Goal: Transaction & Acquisition: Download file/media

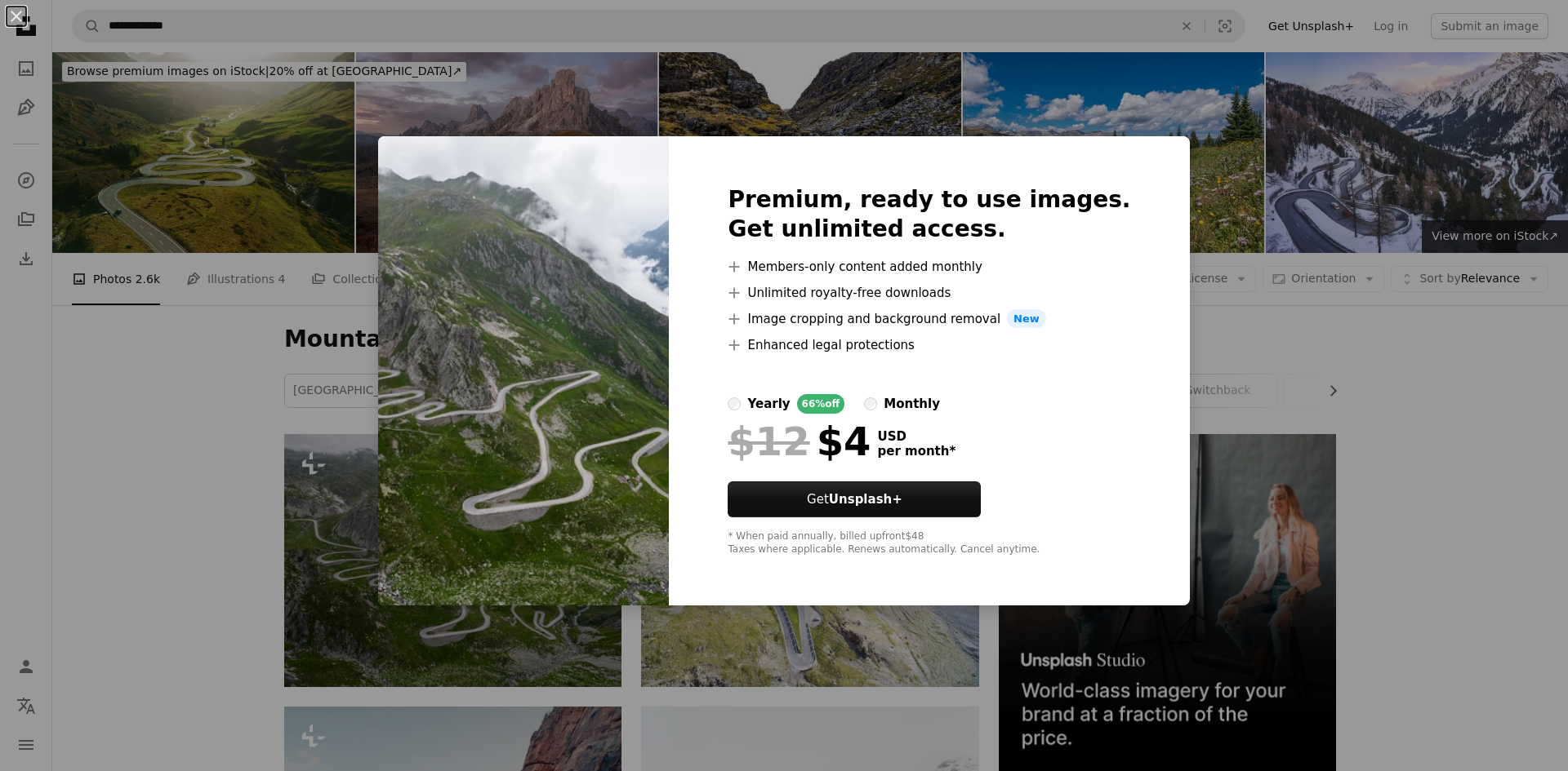
click at [1118, 213] on div "Premium, ready to use images. Get unlimited access. A plus sign Members-only co…" at bounding box center [928, 371] width 521 height 470
click at [1121, 147] on div "Premium, ready to use images. Get unlimited access. A plus sign Members-only co…" at bounding box center [928, 371] width 521 height 470
click at [1136, 148] on div "Premium, ready to use images. Get unlimited access. A plus sign Members-only co…" at bounding box center [928, 371] width 521 height 470
click at [380, 178] on div "An X shape Premium, ready to use images. Get unlimited access. A plus sign Memb…" at bounding box center [784, 385] width 1568 height 771
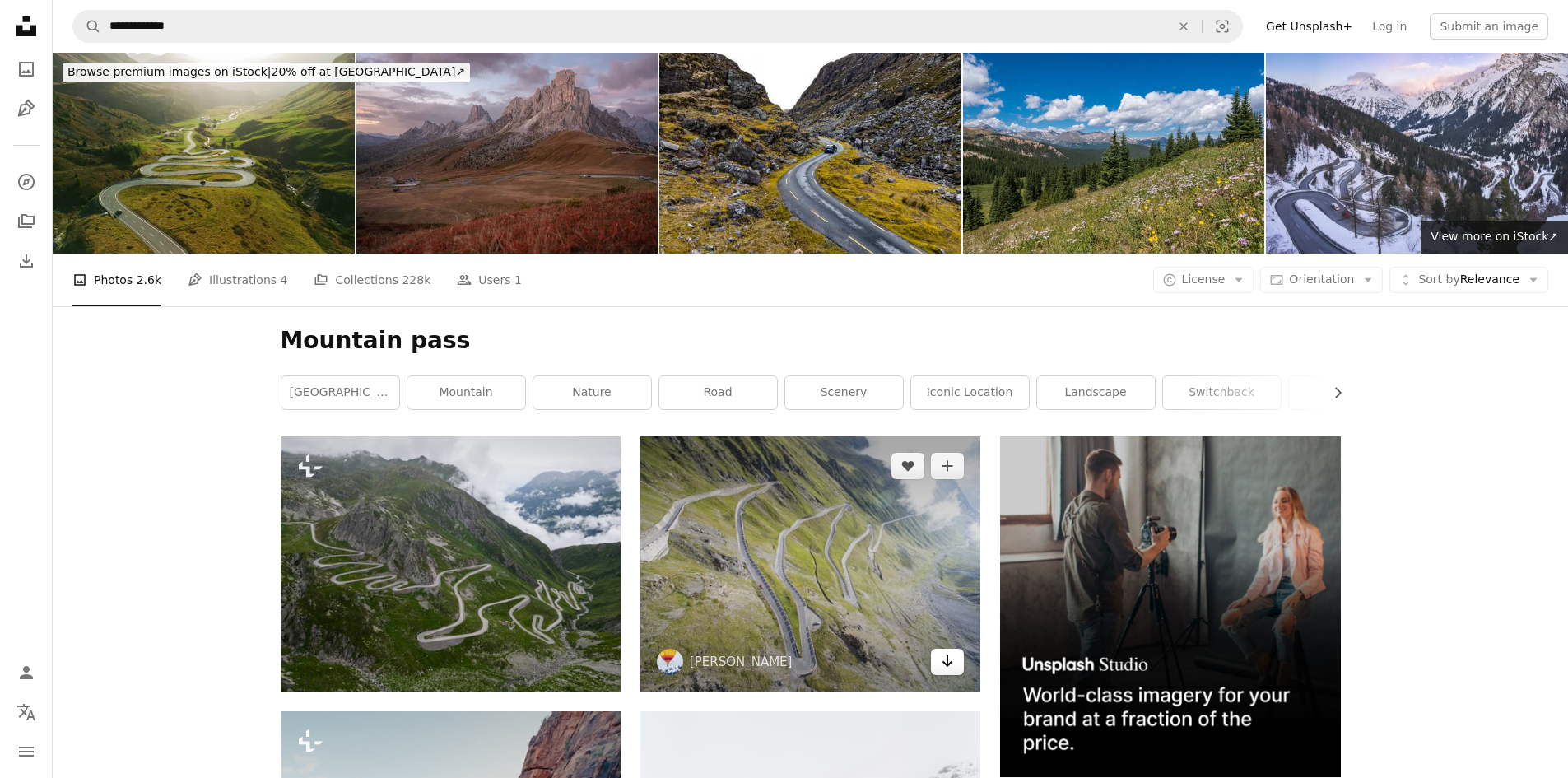
click at [953, 663] on icon "Arrow pointing down" at bounding box center [947, 662] width 13 height 20
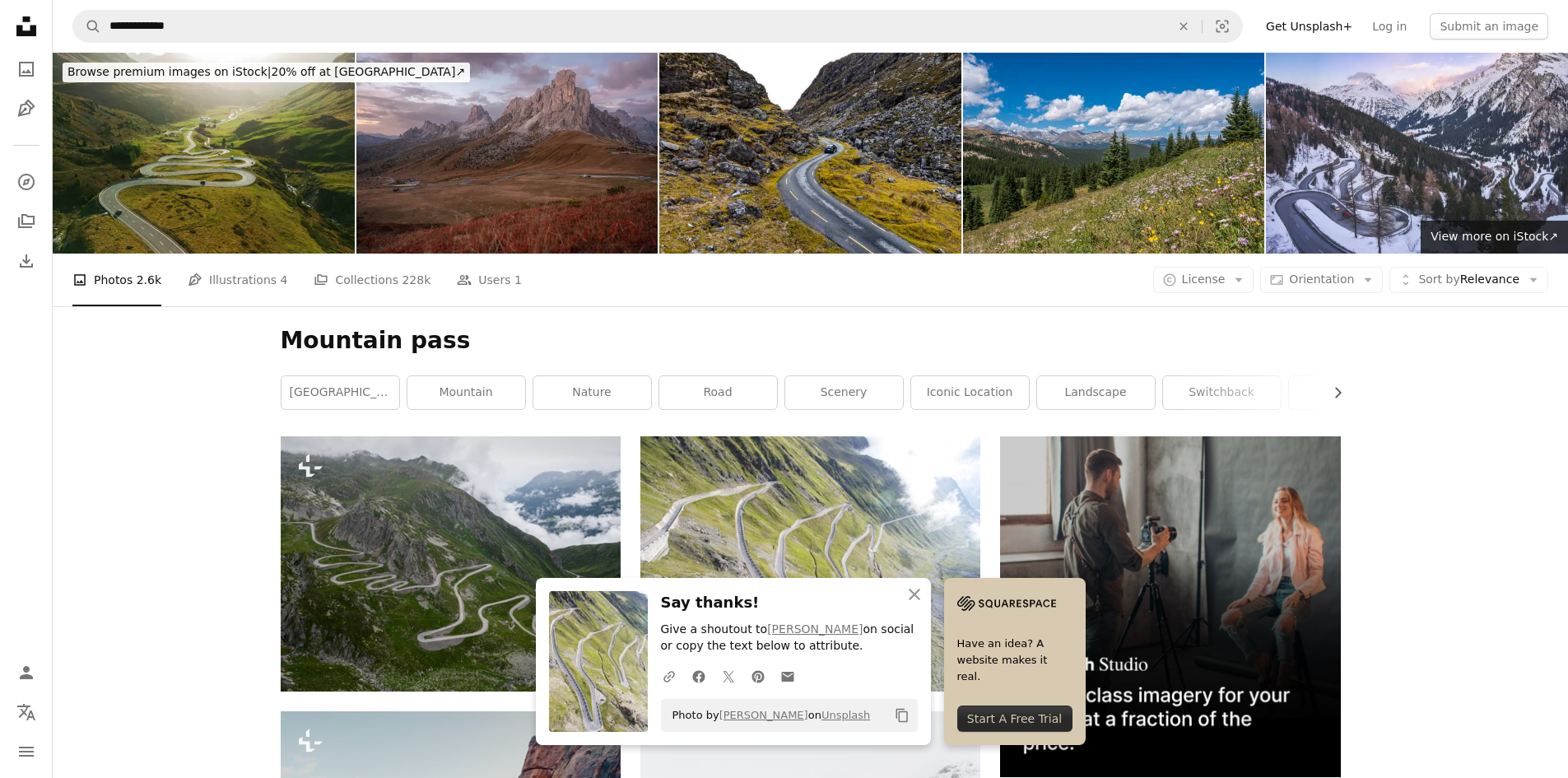
click at [803, 338] on h1 "Mountain pass" at bounding box center [811, 341] width 1061 height 29
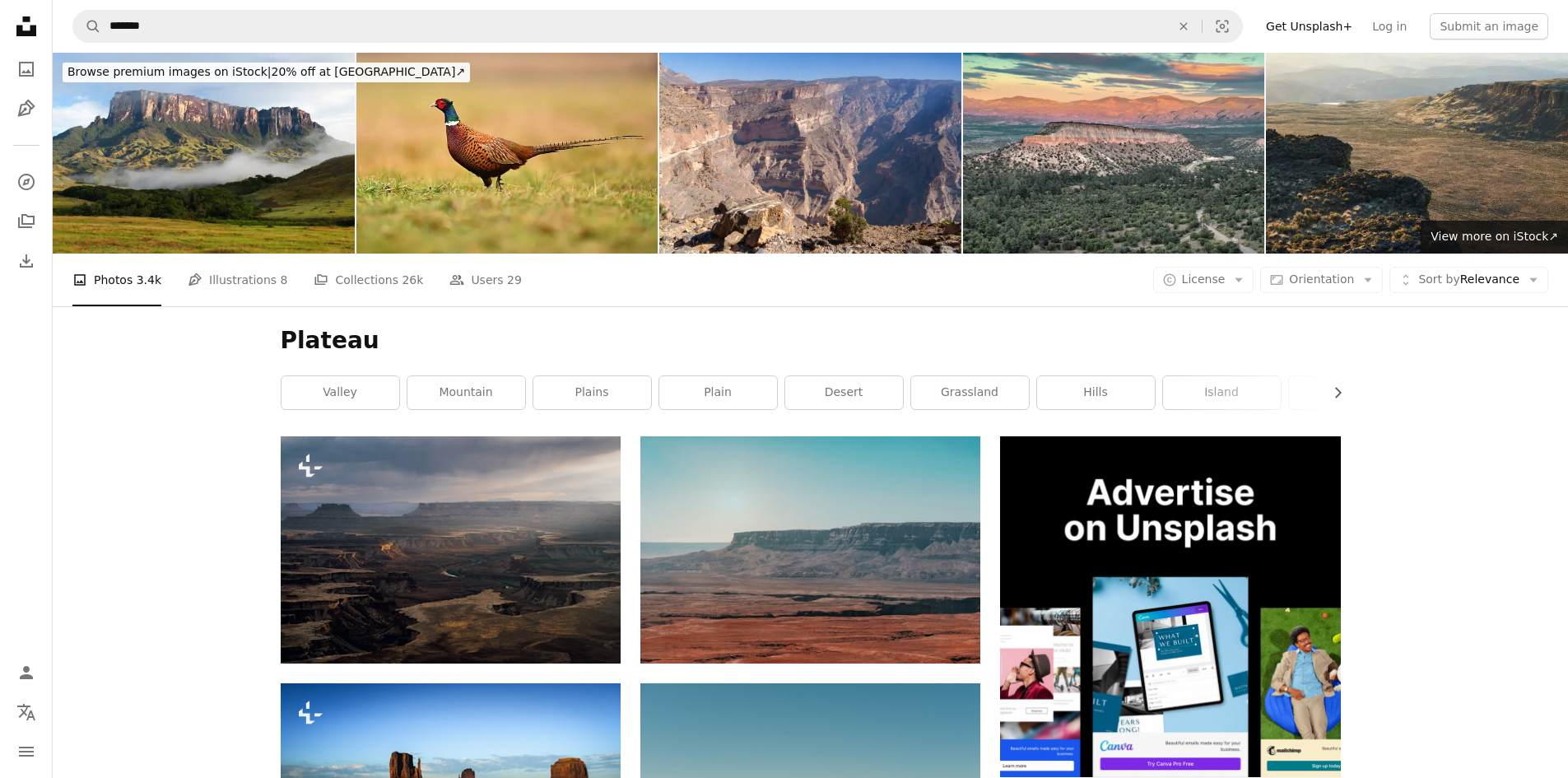
scroll to position [741, 0]
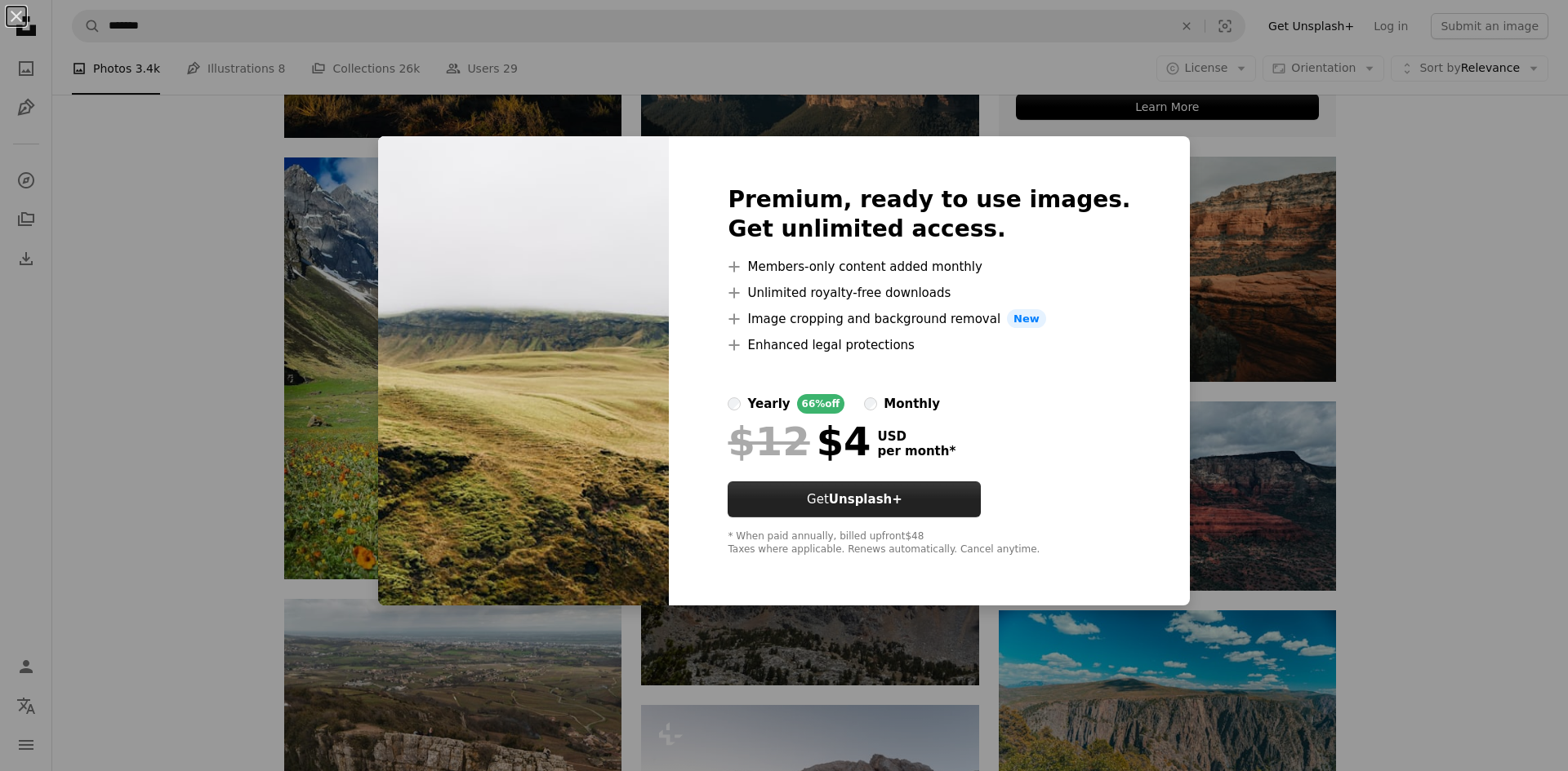
click at [899, 494] on strong "Unsplash+" at bounding box center [865, 499] width 74 height 15
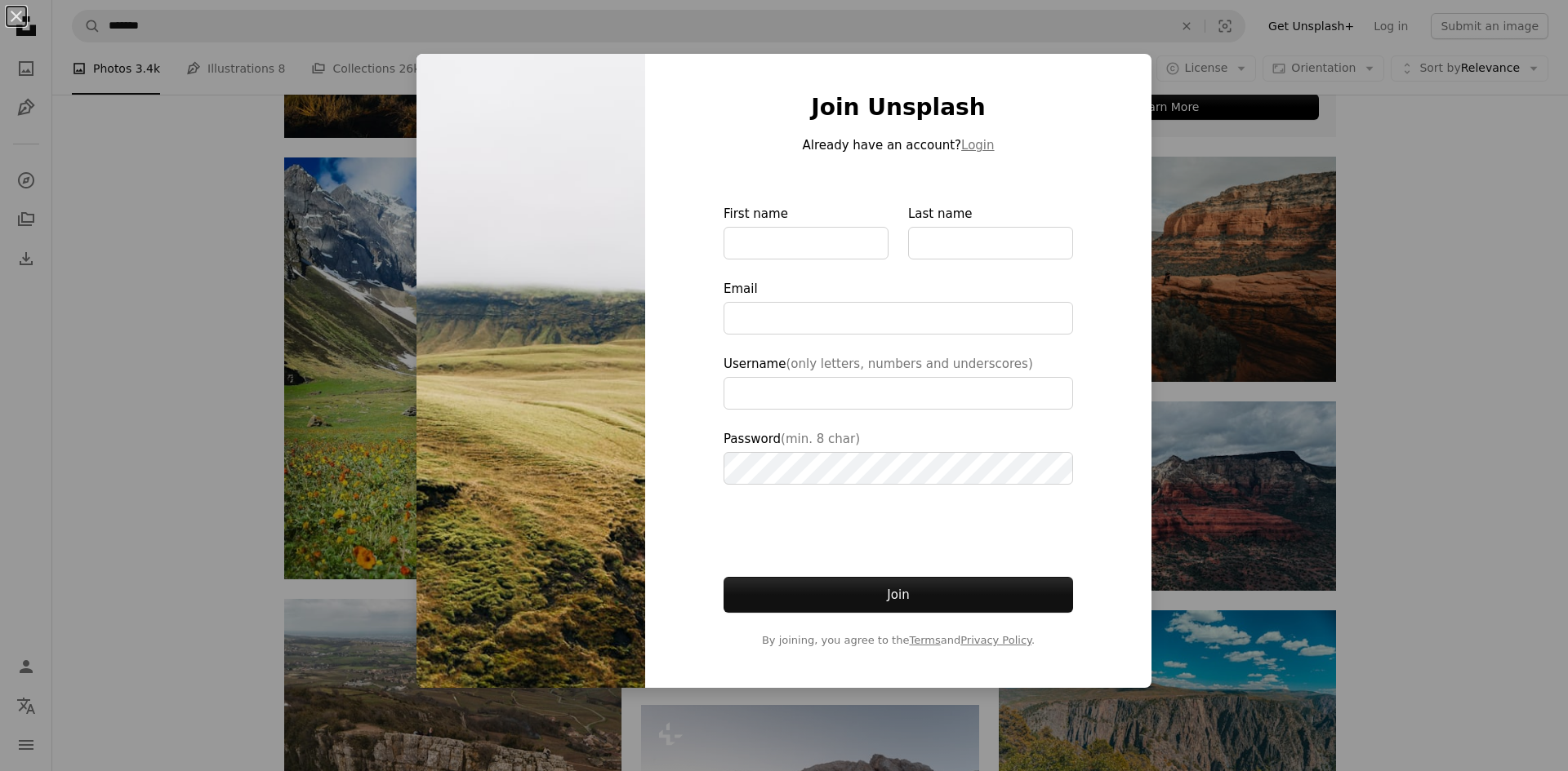
click at [1120, 77] on div "Join Unsplash Already have an account? Login First name Last name Email Usernam…" at bounding box center [898, 371] width 506 height 634
click at [1219, 143] on div "An X shape Join Unsplash Already have an account? Login First name Last name Em…" at bounding box center [784, 385] width 1568 height 771
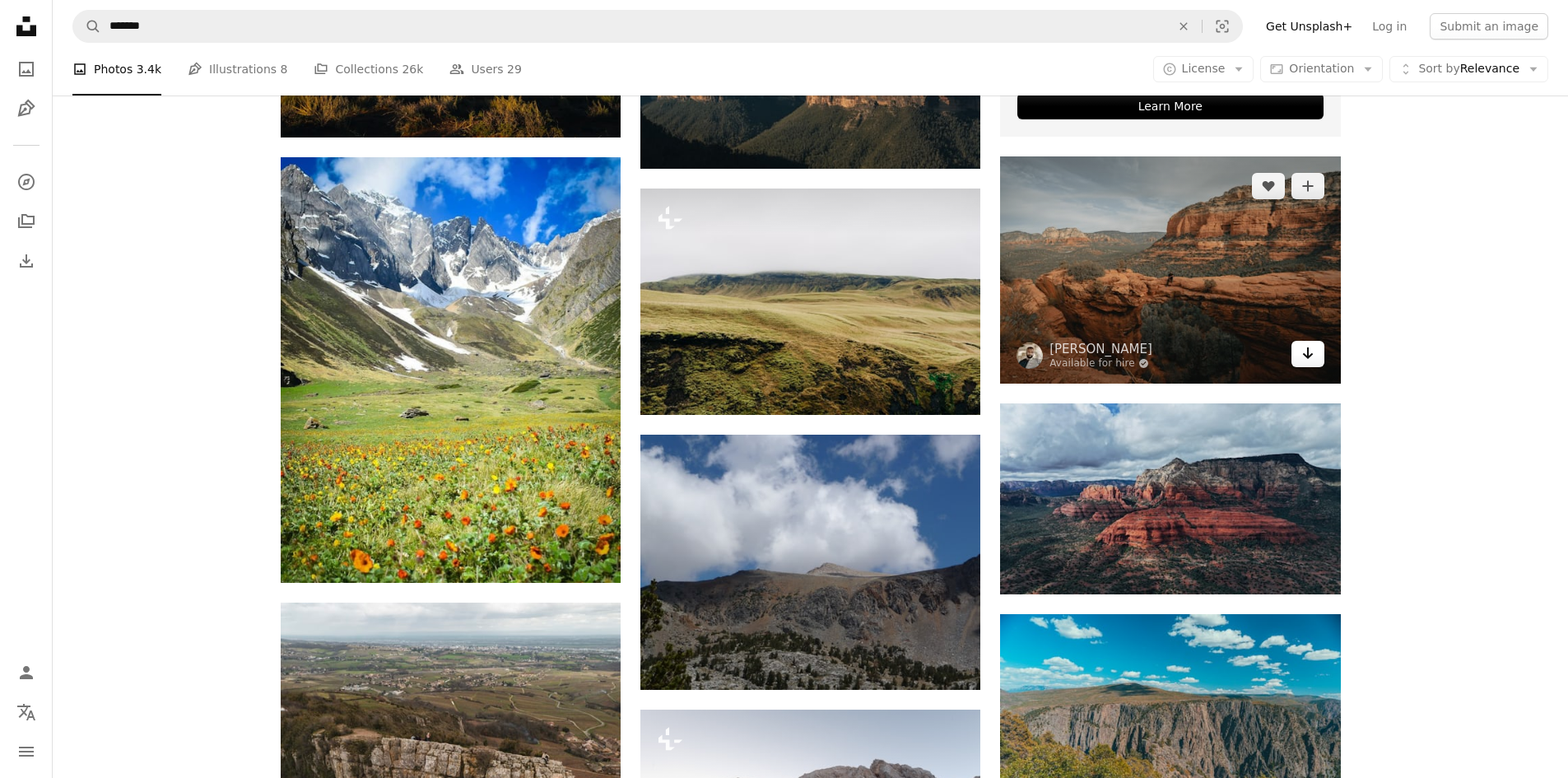
click at [1304, 366] on link "Arrow pointing down" at bounding box center [1308, 354] width 33 height 27
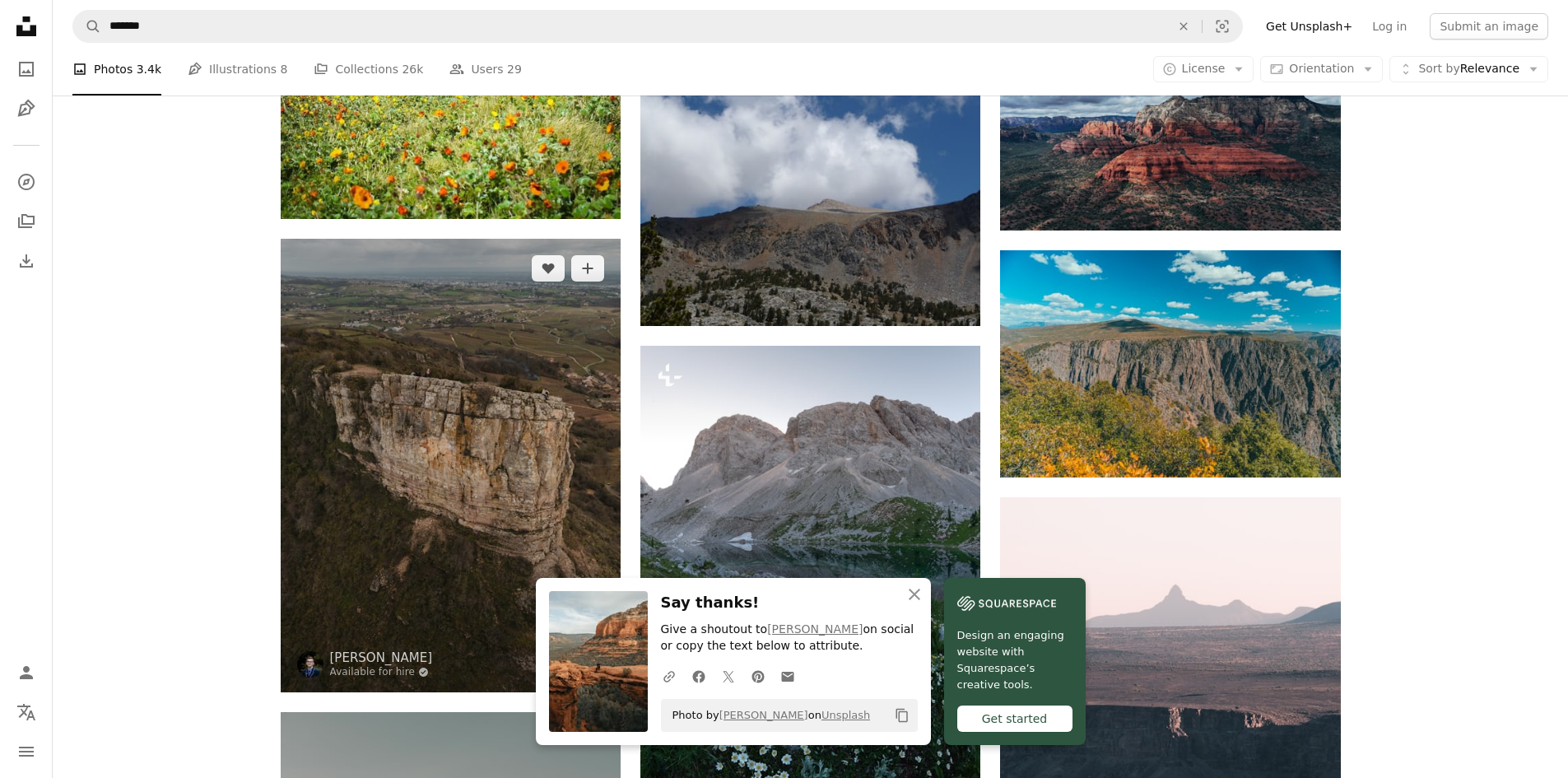
scroll to position [1153, 0]
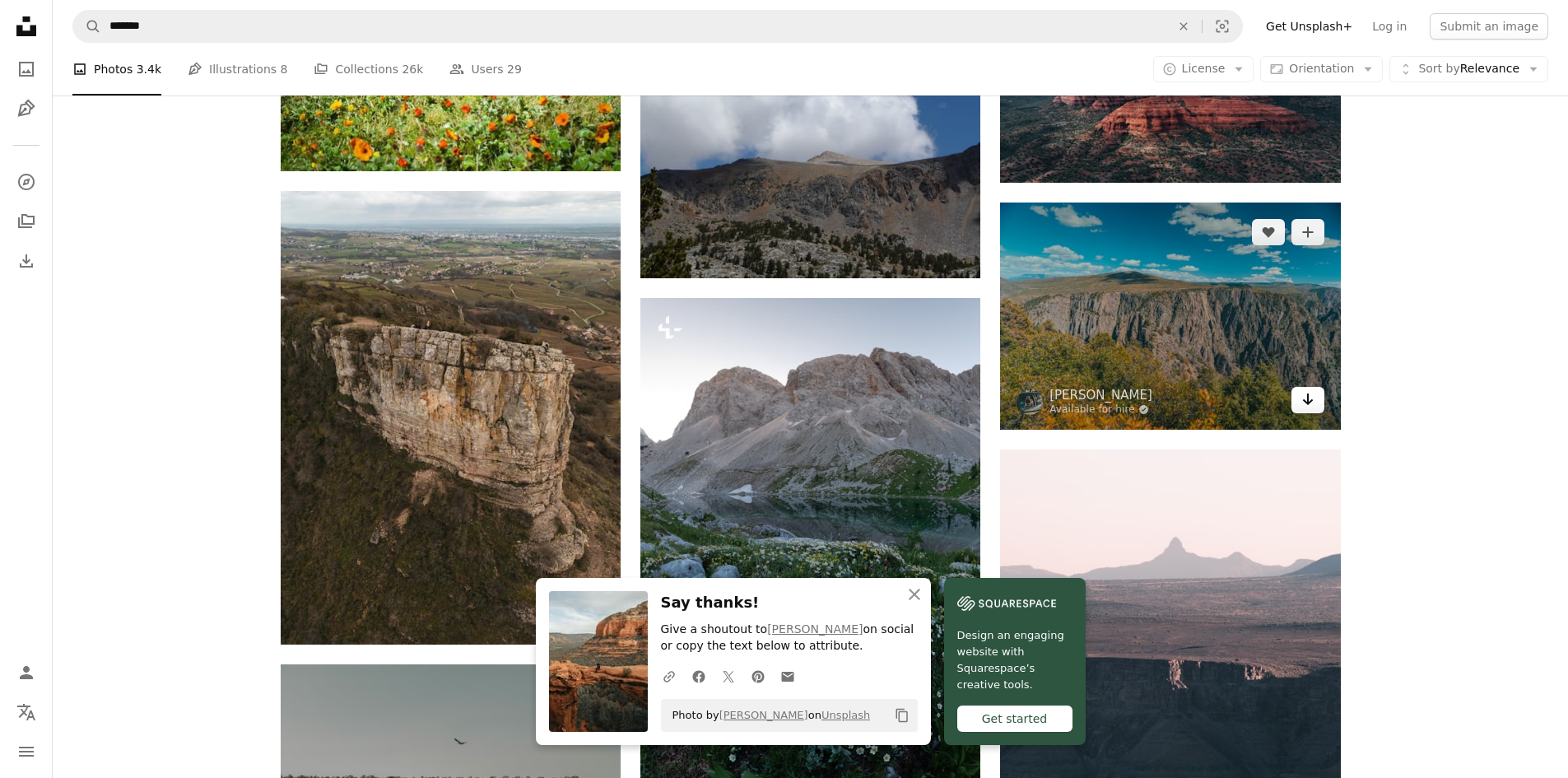
click at [1311, 410] on link "Arrow pointing down" at bounding box center [1308, 400] width 33 height 27
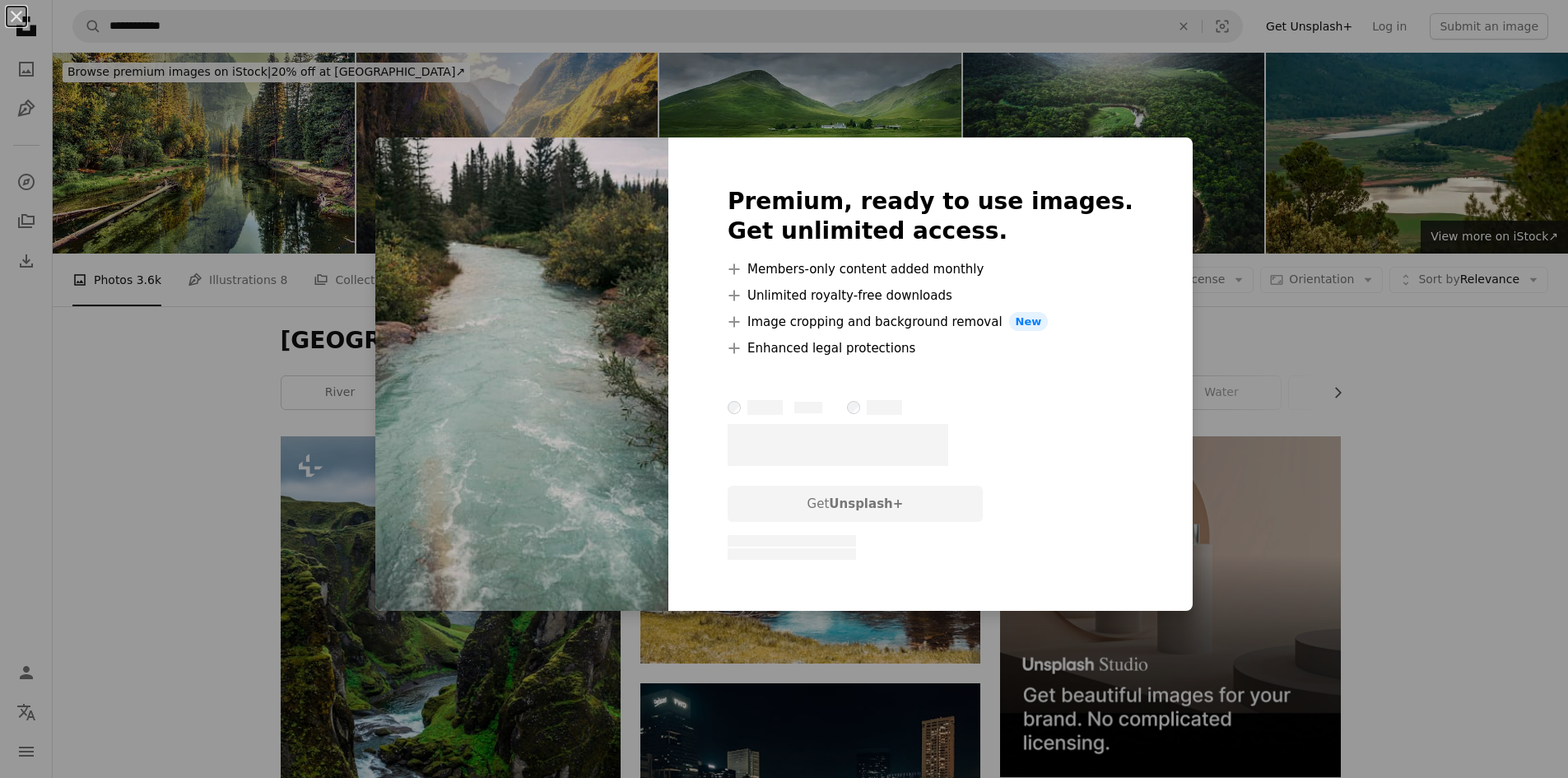
scroll to position [1894, 0]
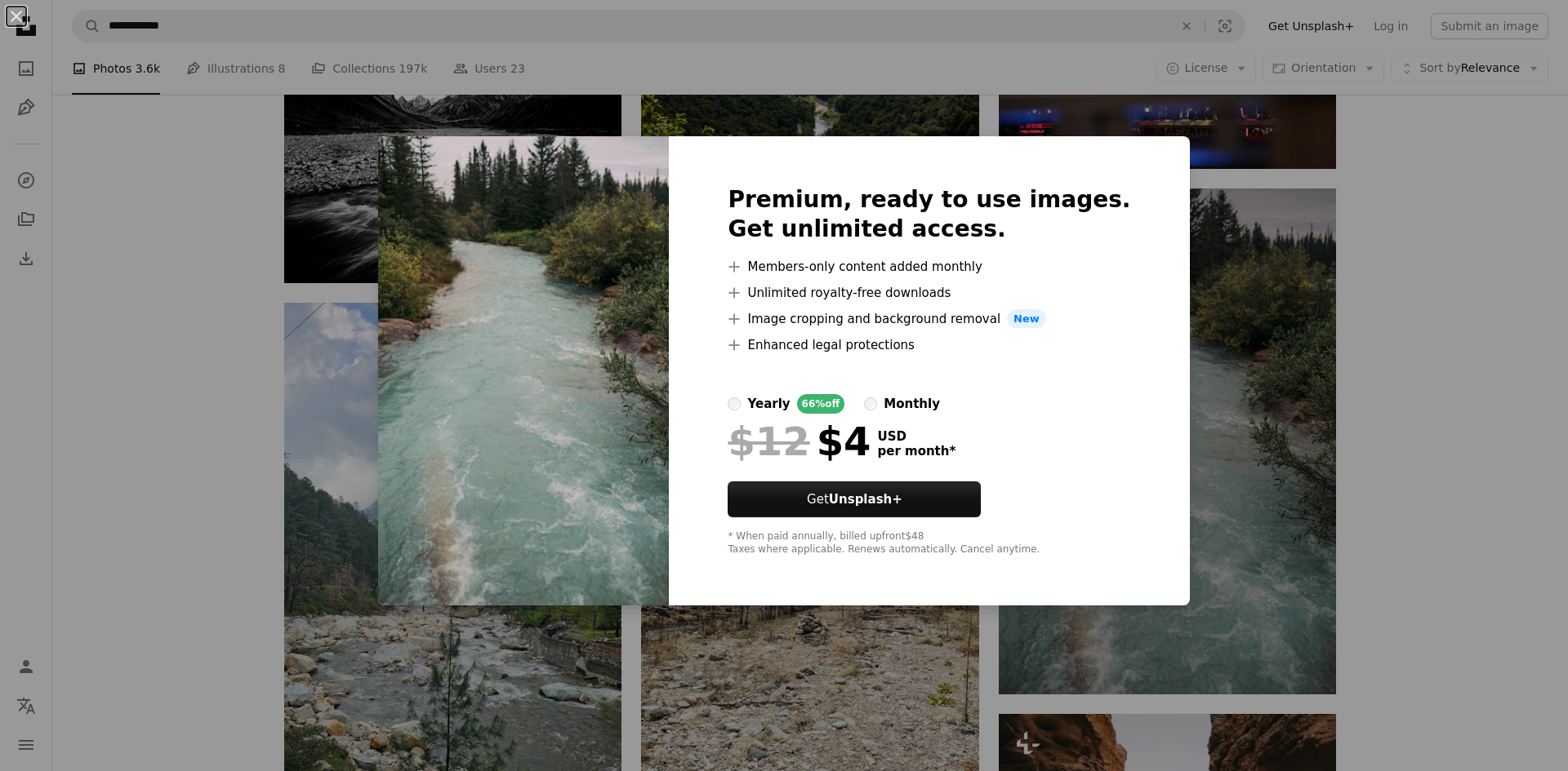
click at [1233, 277] on div "An X shape Premium, ready to use images. Get unlimited access. A plus sign Memb…" at bounding box center [784, 385] width 1568 height 771
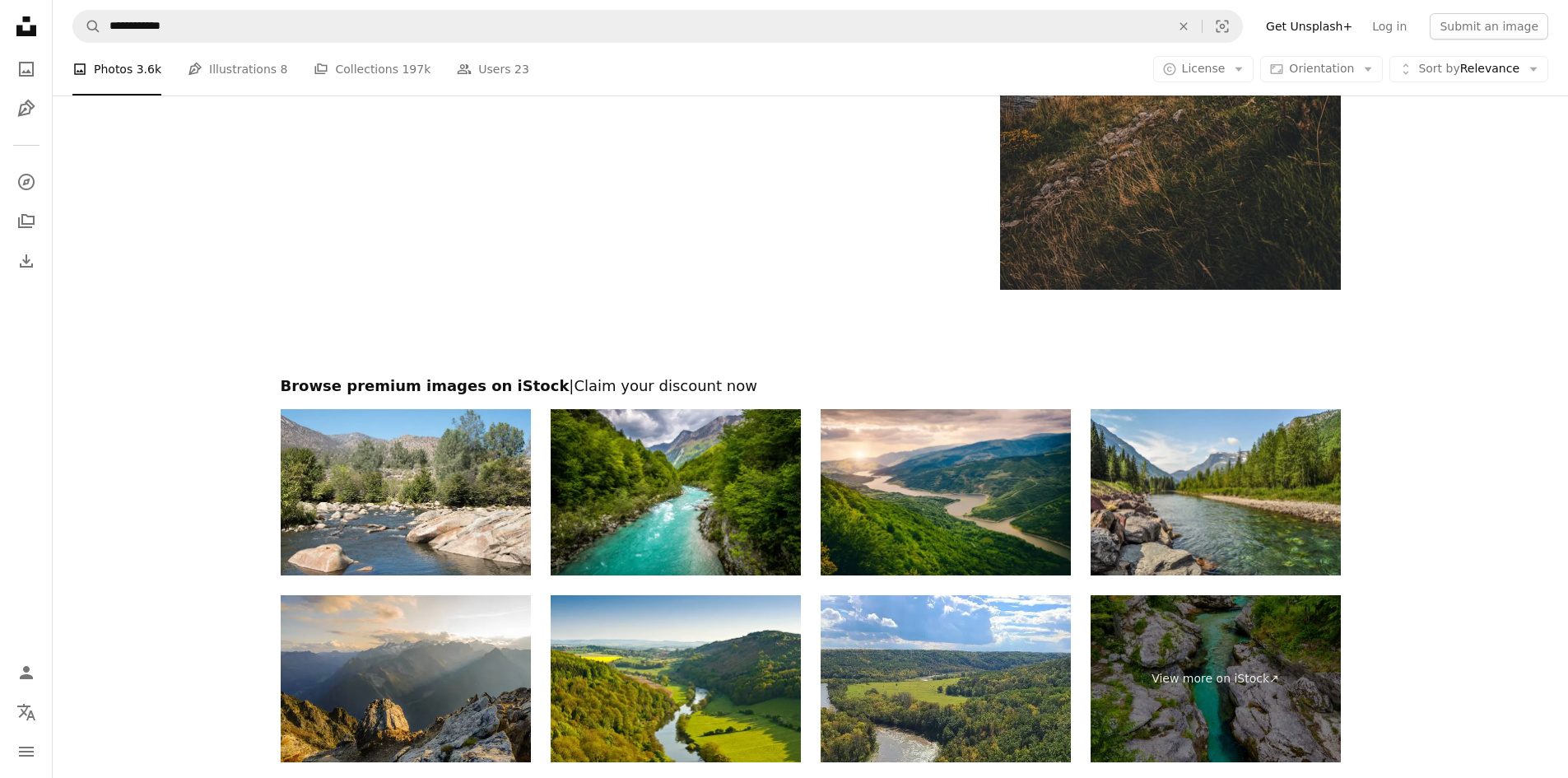
scroll to position [3752, 0]
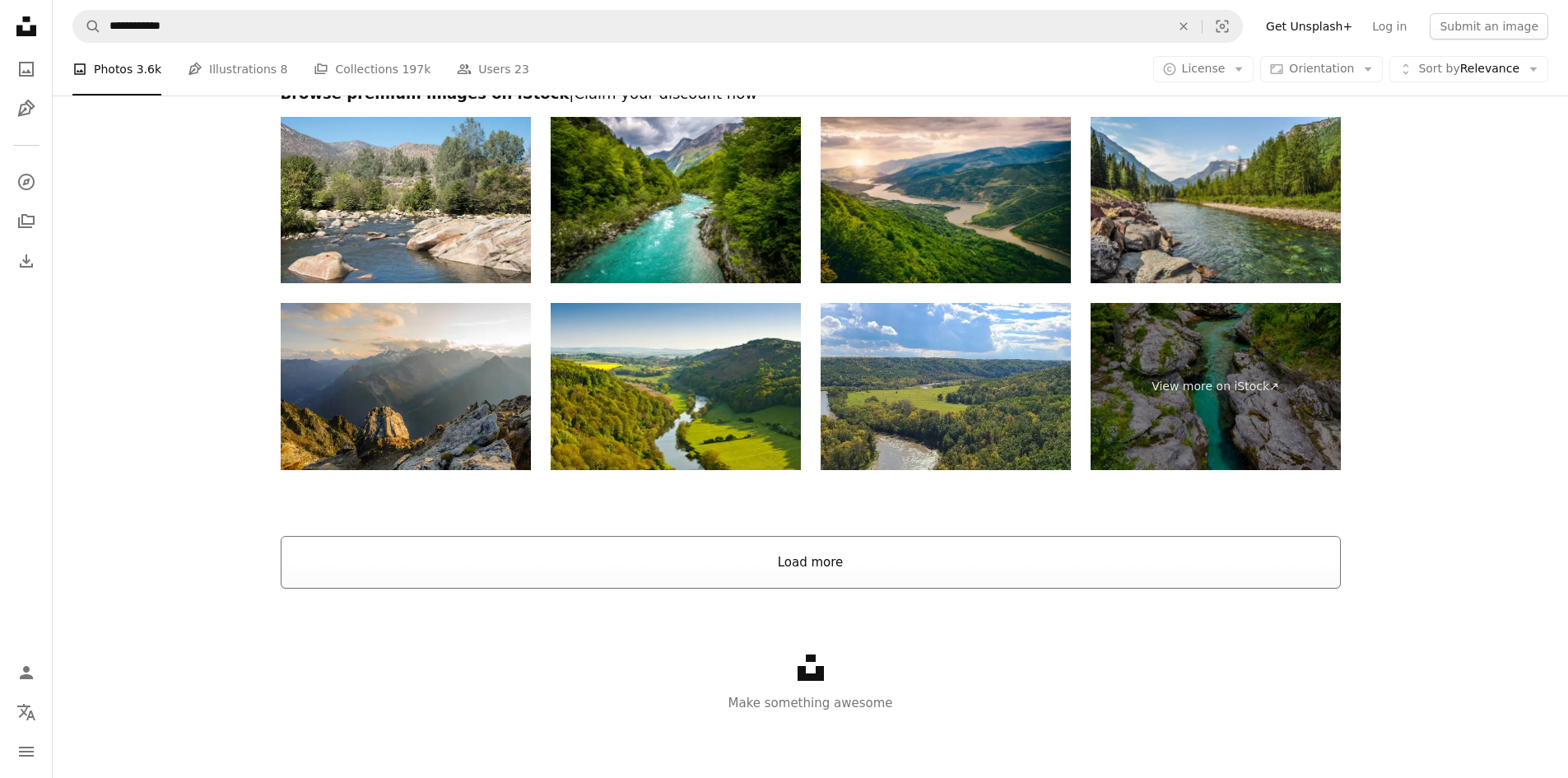
click at [818, 563] on button "Load more" at bounding box center [811, 563] width 1061 height 53
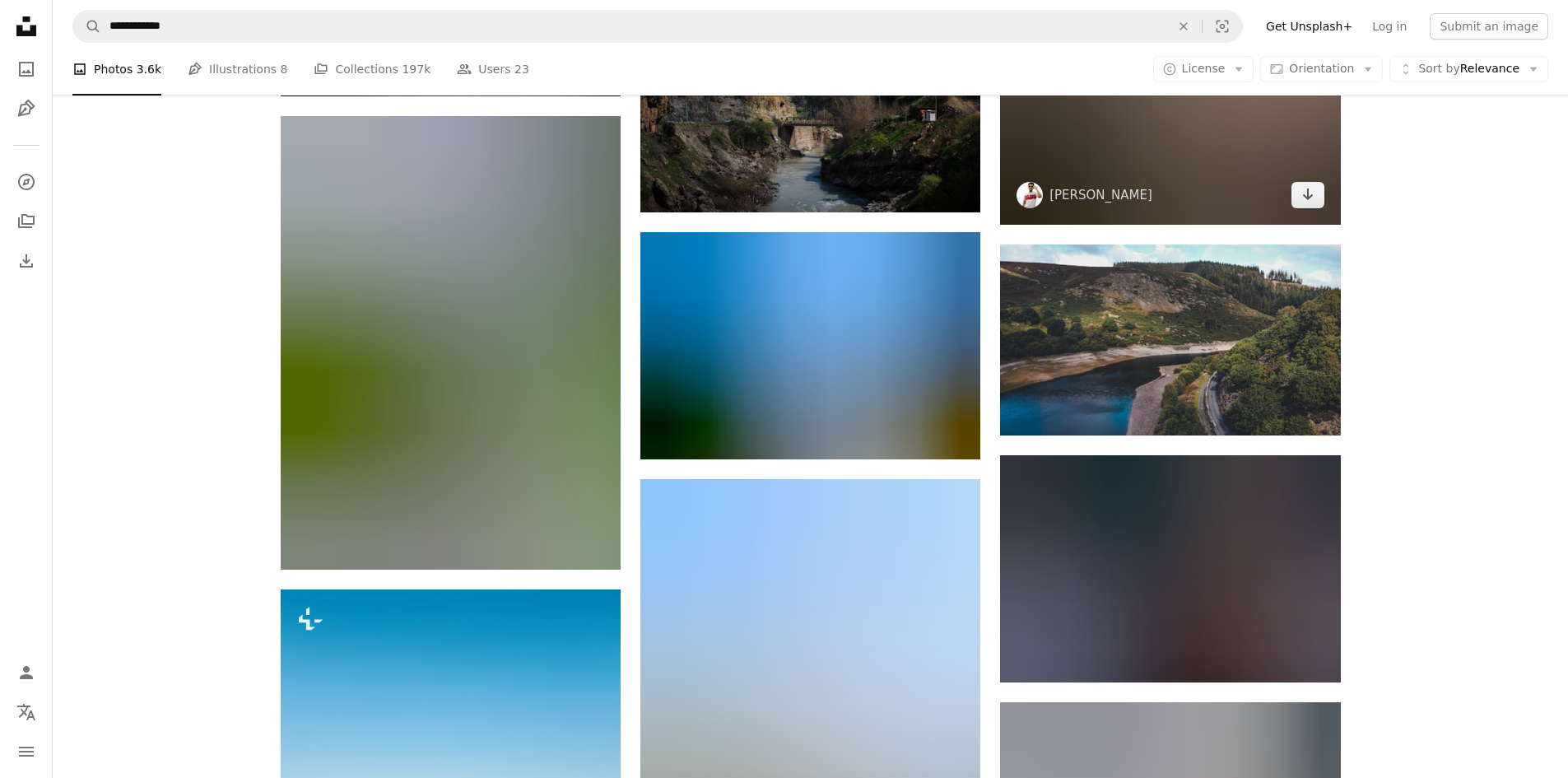
scroll to position [6387, 0]
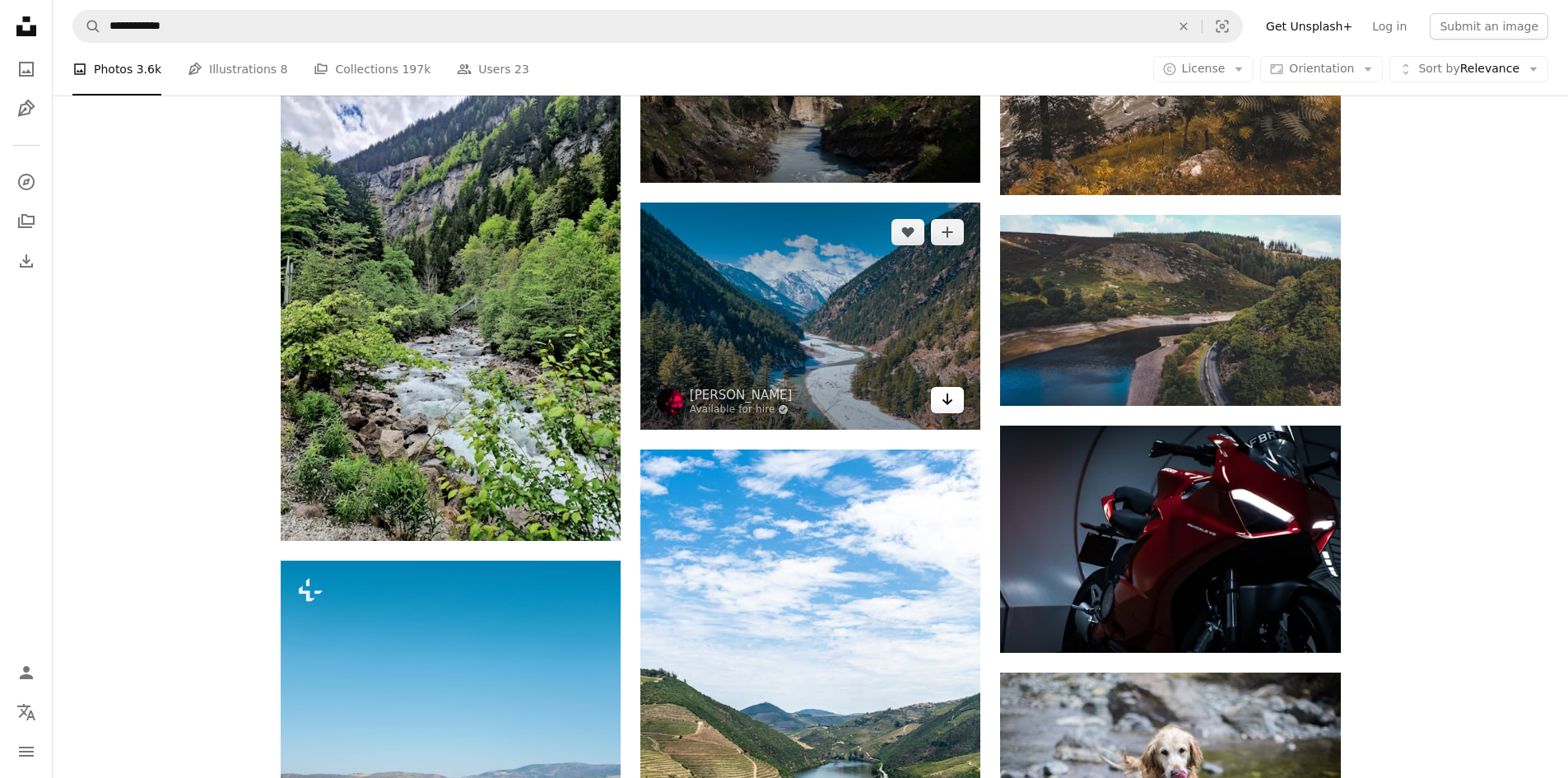
click at [944, 395] on icon "Arrow pointing down" at bounding box center [947, 400] width 13 height 20
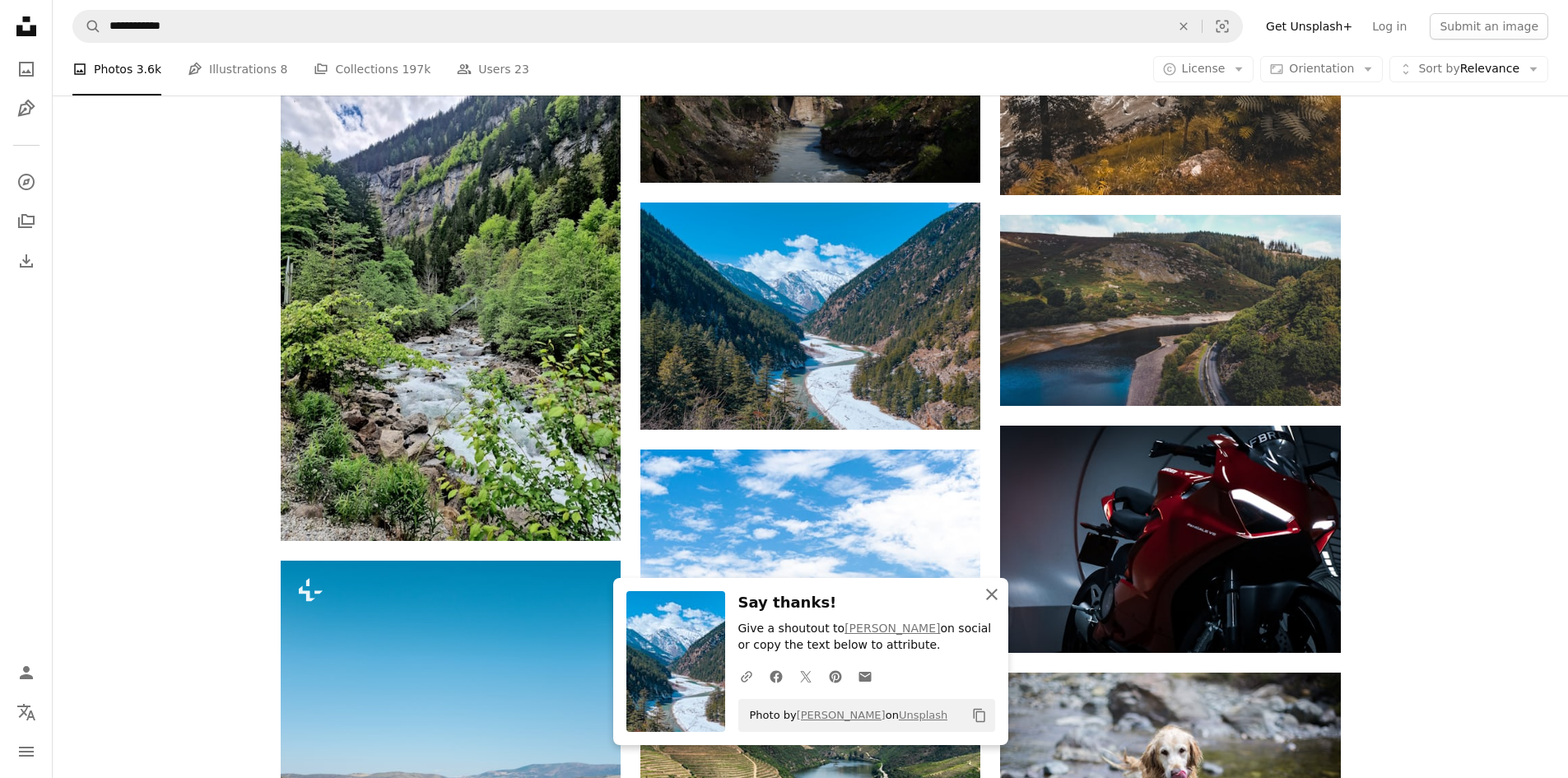
click at [992, 590] on icon "An X shape" at bounding box center [992, 595] width 20 height 20
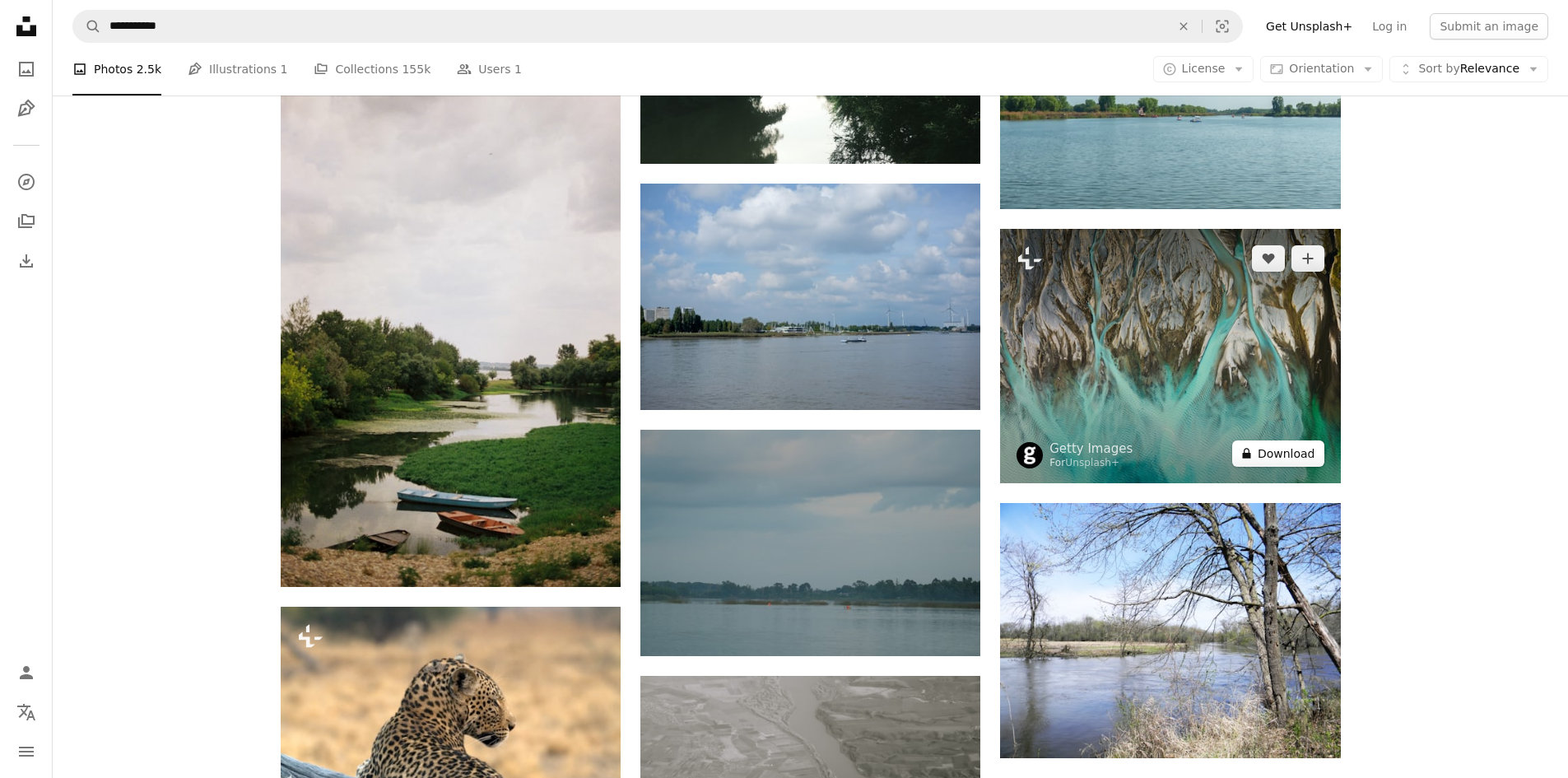
scroll to position [17461, 0]
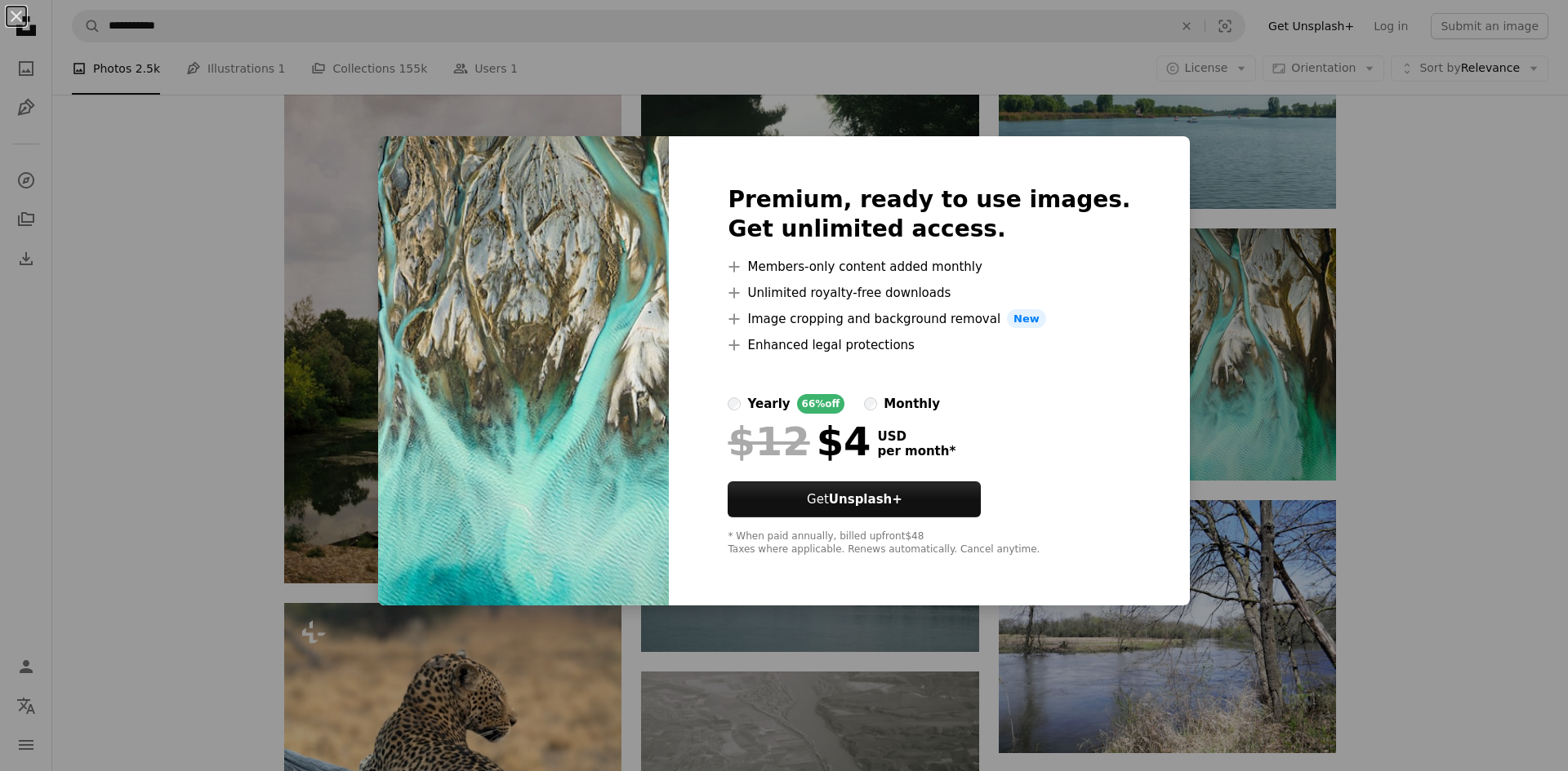
click at [1270, 419] on div "An X shape Premium, ready to use images. Get unlimited access. A plus sign Memb…" at bounding box center [784, 385] width 1568 height 771
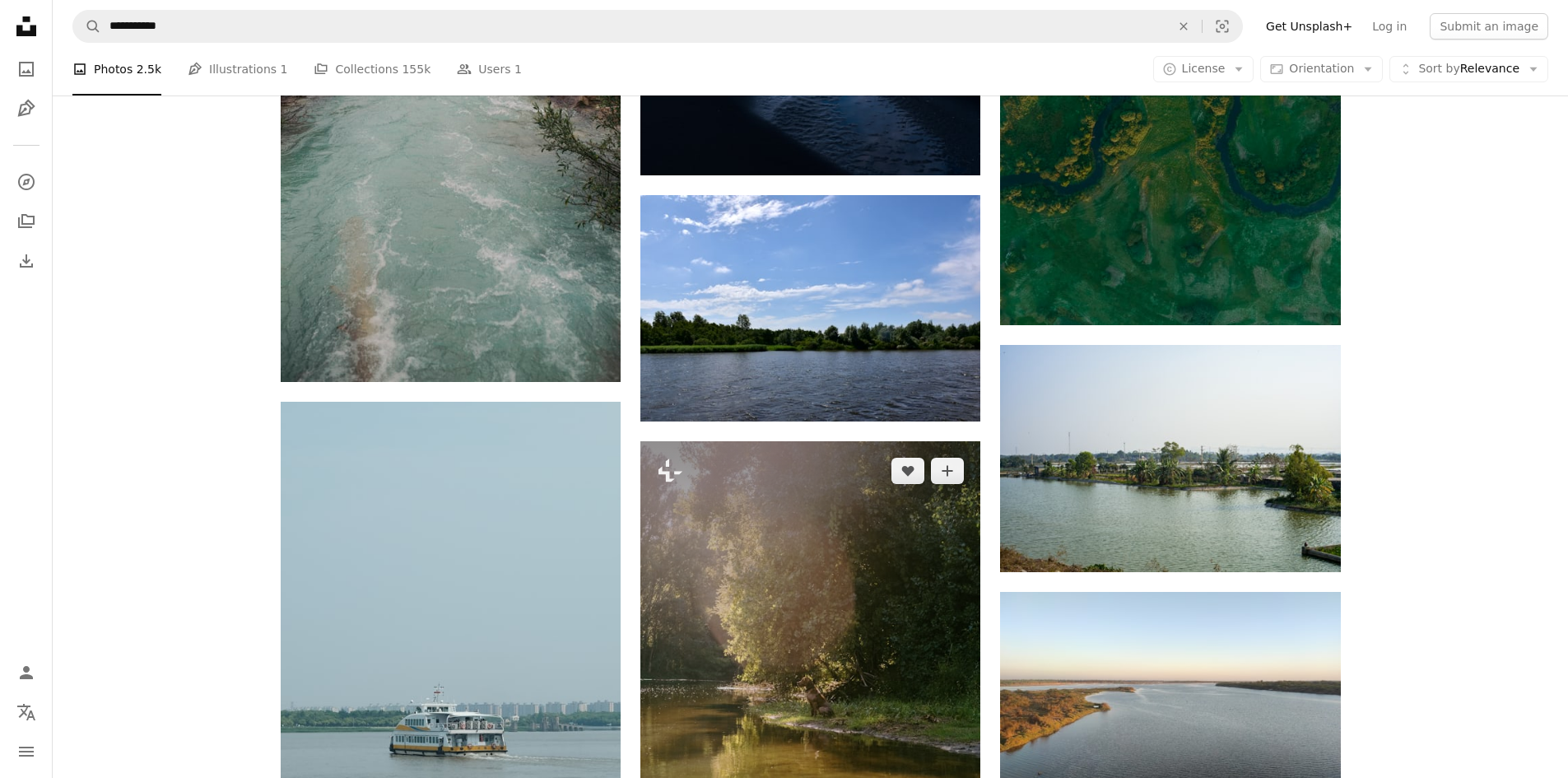
scroll to position [23721, 0]
